Goal: Find specific page/section: Find specific page/section

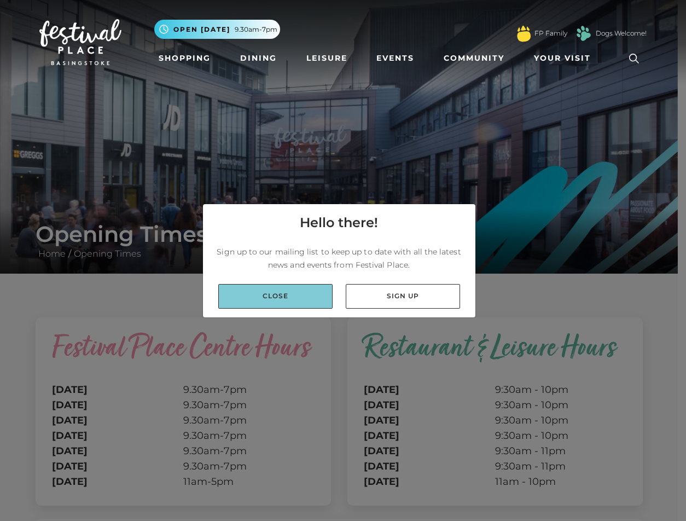
click at [292, 296] on link "Close" at bounding box center [275, 296] width 114 height 25
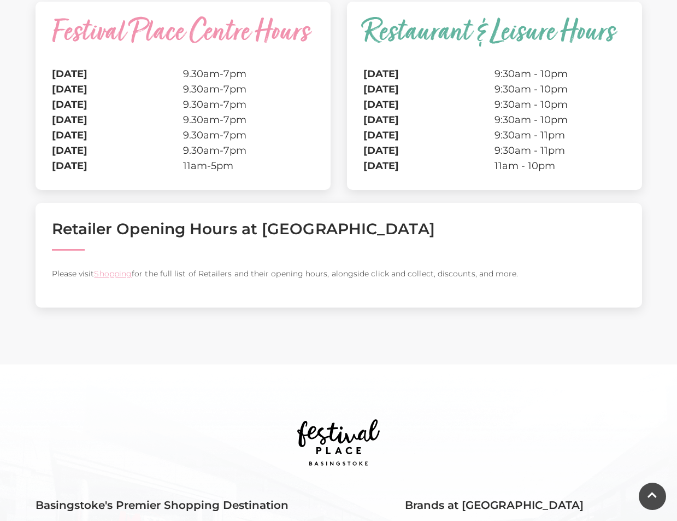
scroll to position [328, 0]
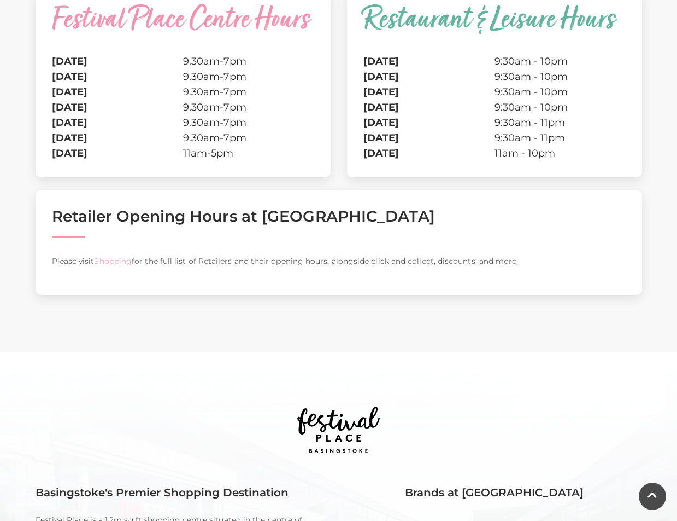
click at [118, 263] on link "Shopping" at bounding box center [113, 261] width 38 height 10
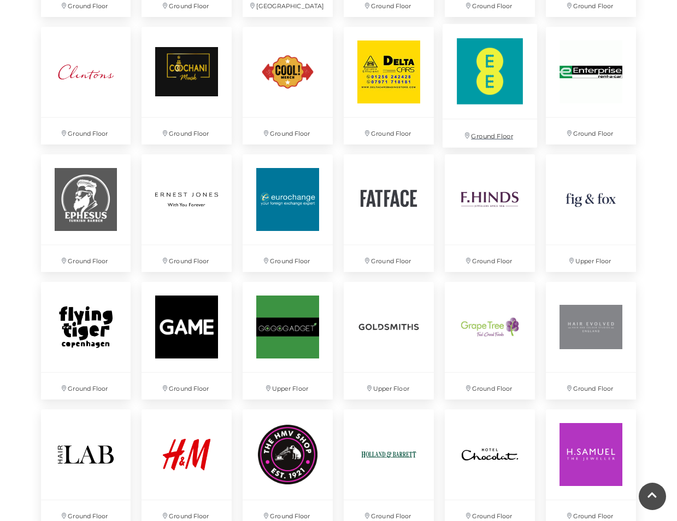
scroll to position [1203, 0]
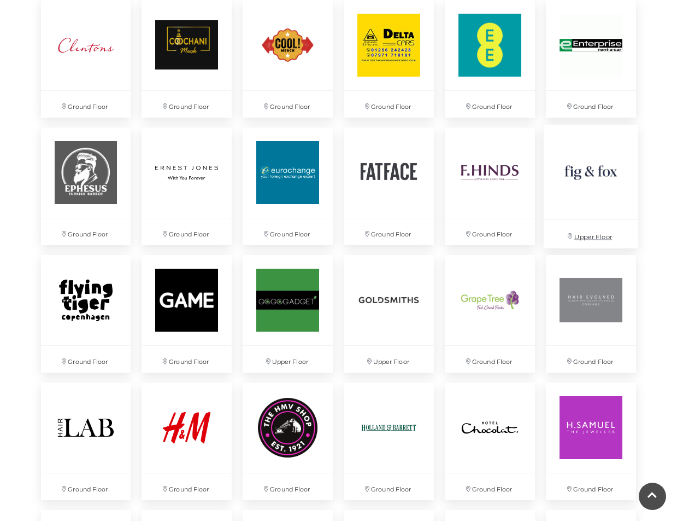
click at [578, 187] on img at bounding box center [591, 172] width 95 height 95
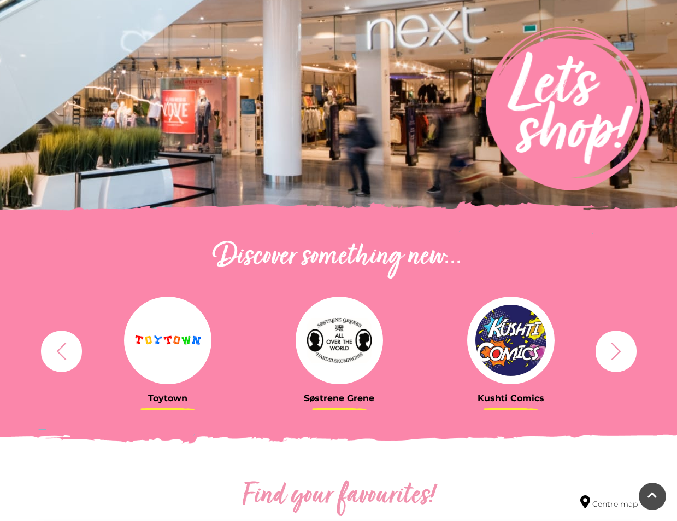
scroll to position [164, 0]
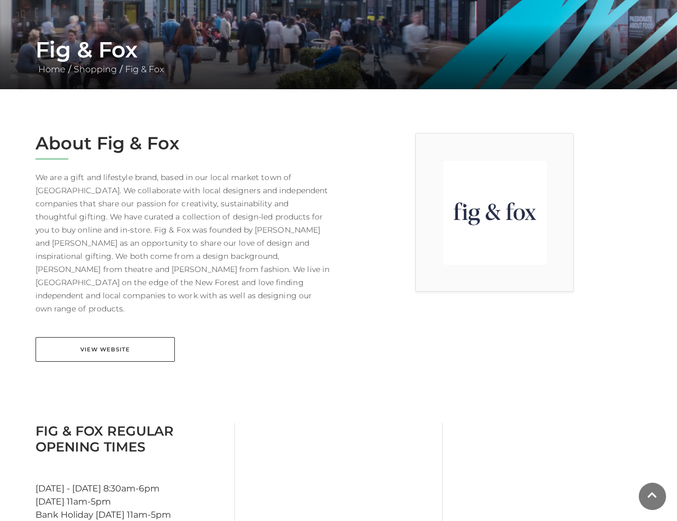
scroll to position [219, 0]
